Goal: Browse casually: Explore the website without a specific task or goal

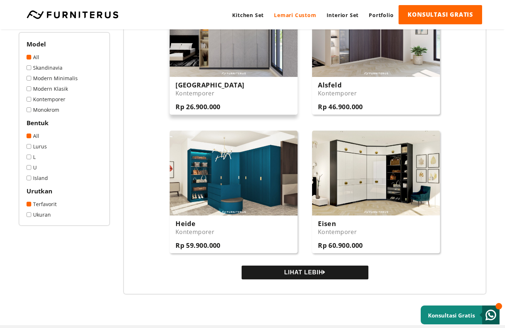
scroll to position [617, 0]
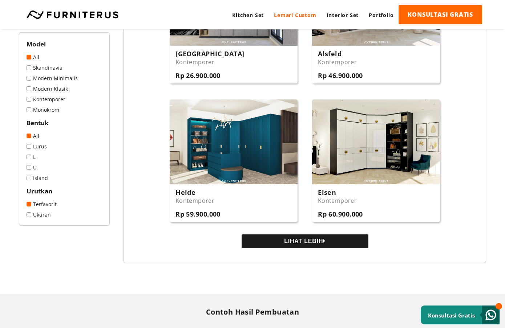
click at [279, 236] on button "LIHAT LEBIH" at bounding box center [305, 242] width 127 height 14
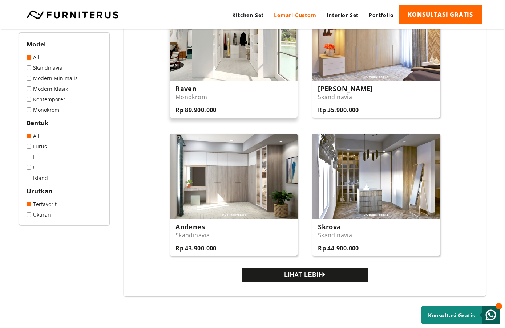
scroll to position [1308, 0]
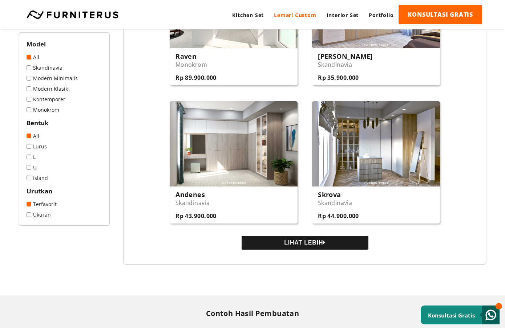
click at [303, 242] on button "LIHAT LEBIH" at bounding box center [305, 243] width 127 height 14
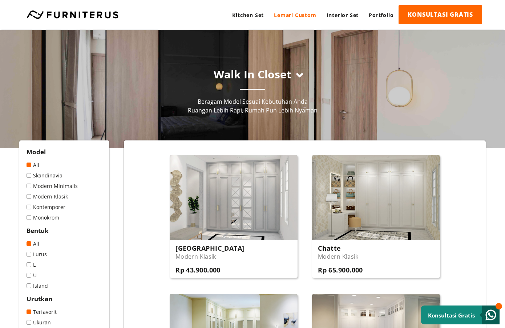
scroll to position [0, 0]
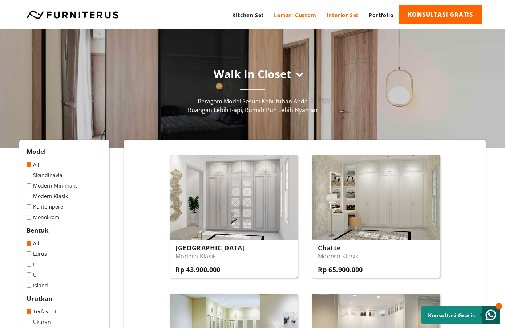
click at [344, 15] on link "Interior Set" at bounding box center [342, 15] width 42 height 20
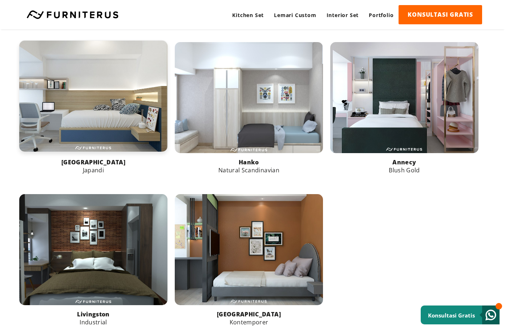
scroll to position [436, 0]
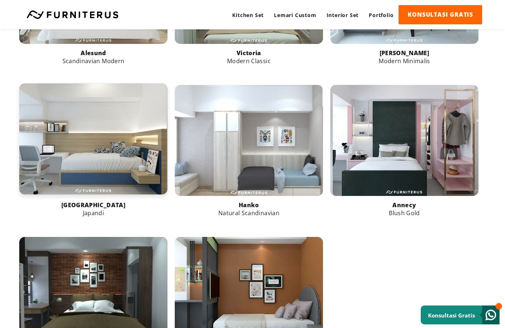
click at [117, 140] on link at bounding box center [93, 139] width 148 height 111
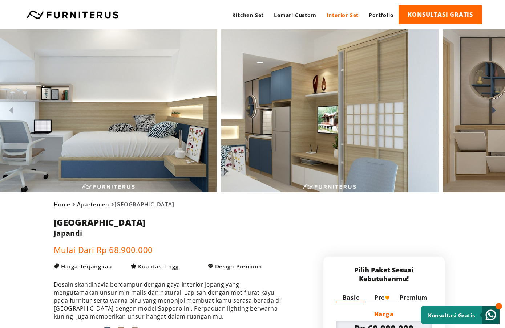
click at [139, 136] on img at bounding box center [108, 110] width 217 height 163
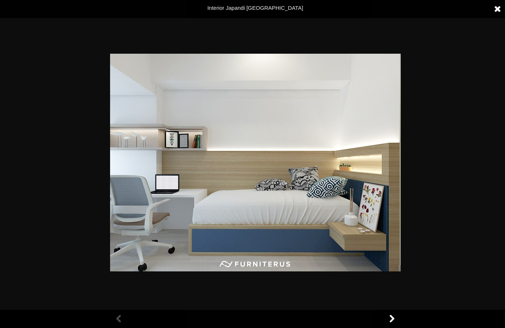
click at [449, 149] on div at bounding box center [255, 164] width 510 height 328
click at [495, 10] on link at bounding box center [498, 9] width 18 height 18
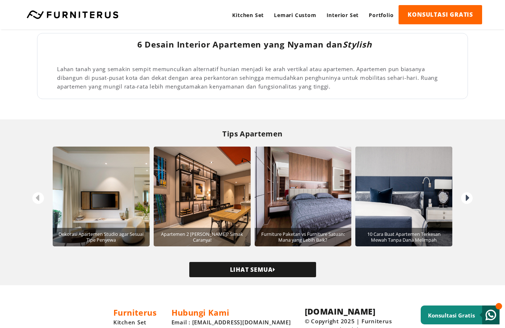
scroll to position [1280, 0]
